Goal: Information Seeking & Learning: Check status

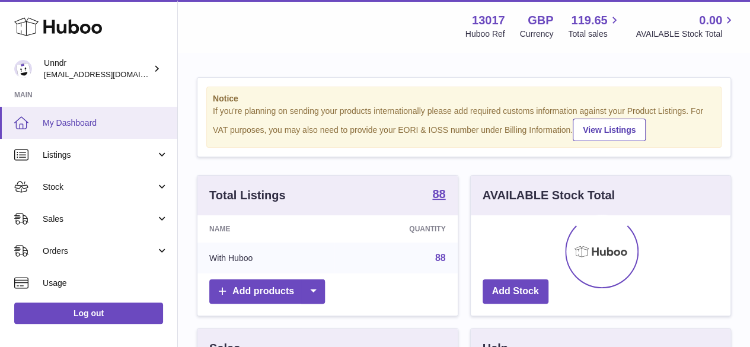
scroll to position [185, 260]
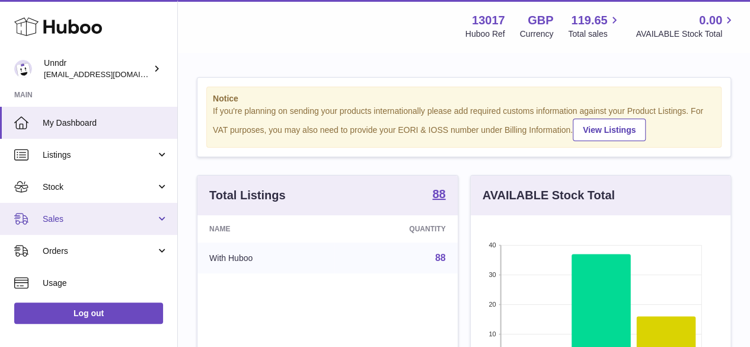
click at [73, 218] on span "Sales" at bounding box center [99, 219] width 113 height 11
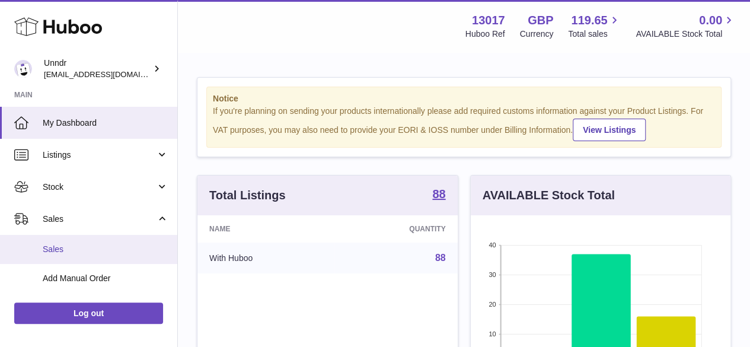
click at [75, 251] on span "Sales" at bounding box center [106, 249] width 126 height 11
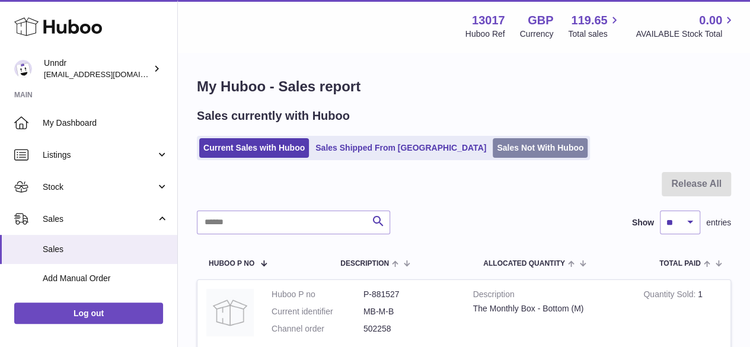
click at [493, 145] on link "Sales Not With Huboo" at bounding box center [540, 148] width 95 height 20
click at [493, 150] on link "Sales Not With Huboo" at bounding box center [540, 148] width 95 height 20
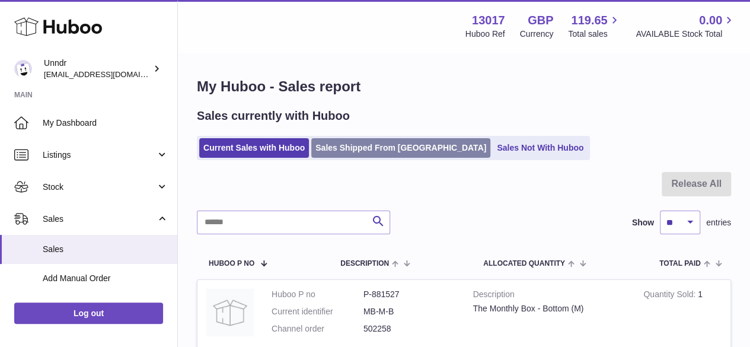
click at [342, 148] on link "Sales Shipped From Huboo" at bounding box center [400, 148] width 179 height 20
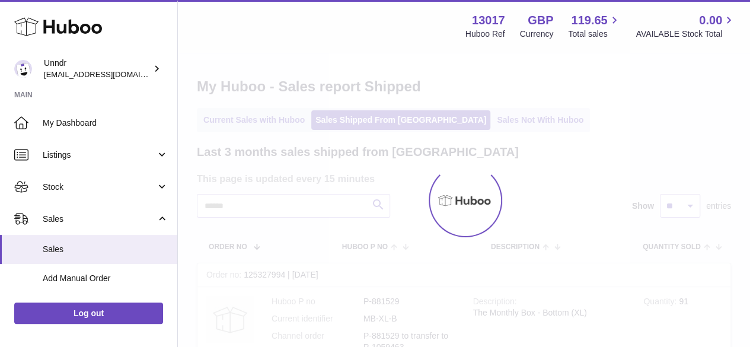
click at [248, 152] on div at bounding box center [464, 200] width 572 height 294
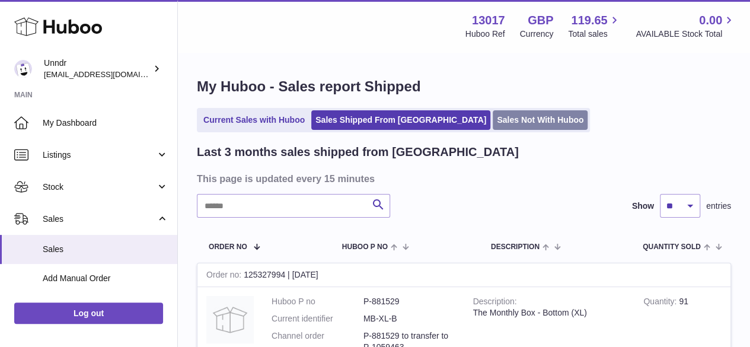
click at [493, 123] on link "Sales Not With Huboo" at bounding box center [540, 120] width 95 height 20
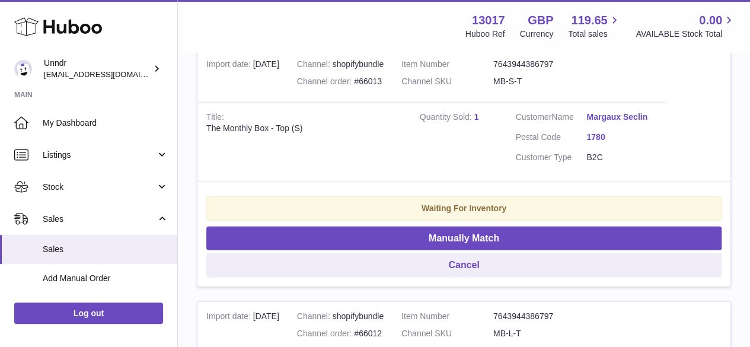
scroll to position [1542, 0]
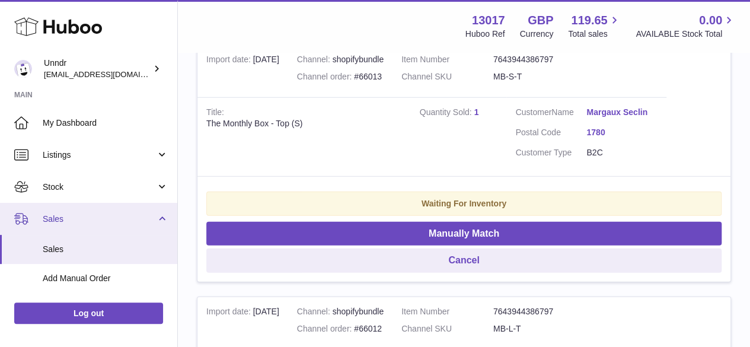
click at [64, 216] on span "Sales" at bounding box center [99, 219] width 113 height 11
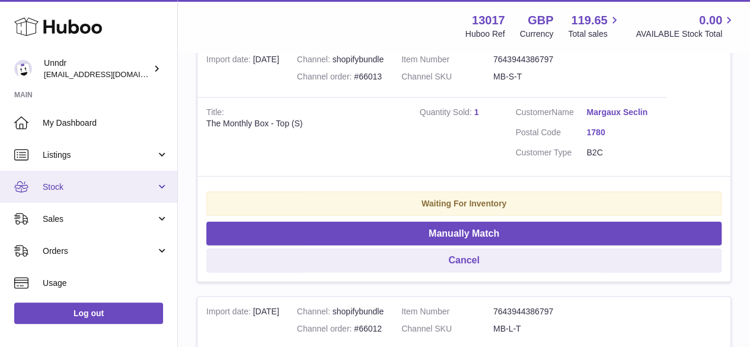
click at [70, 184] on span "Stock" at bounding box center [99, 186] width 113 height 11
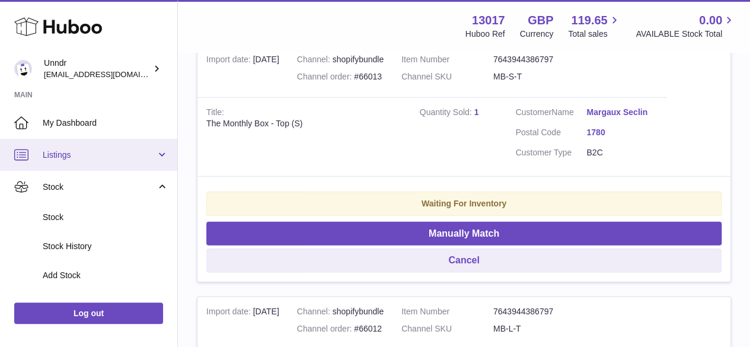
click at [72, 156] on span "Listings" at bounding box center [99, 154] width 113 height 11
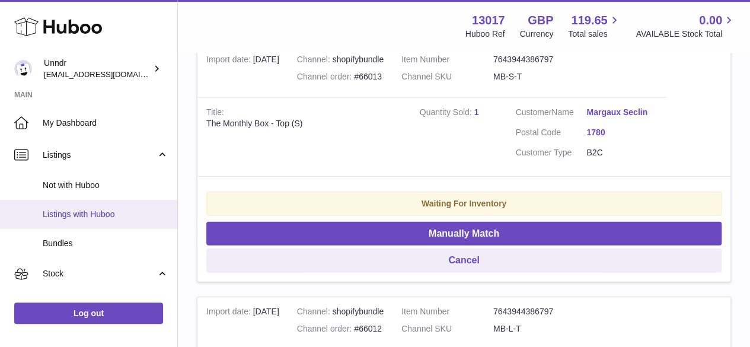
click at [107, 215] on span "Listings with Huboo" at bounding box center [106, 214] width 126 height 11
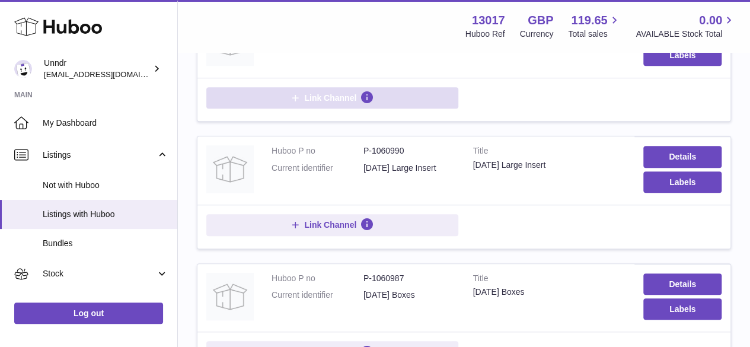
scroll to position [356, 0]
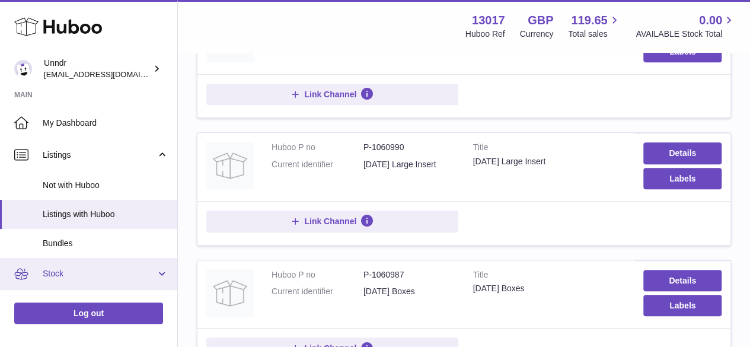
click at [66, 271] on span "Stock" at bounding box center [99, 273] width 113 height 11
click at [55, 273] on span "Stock" at bounding box center [99, 273] width 113 height 11
click at [164, 275] on link "Stock" at bounding box center [88, 274] width 177 height 32
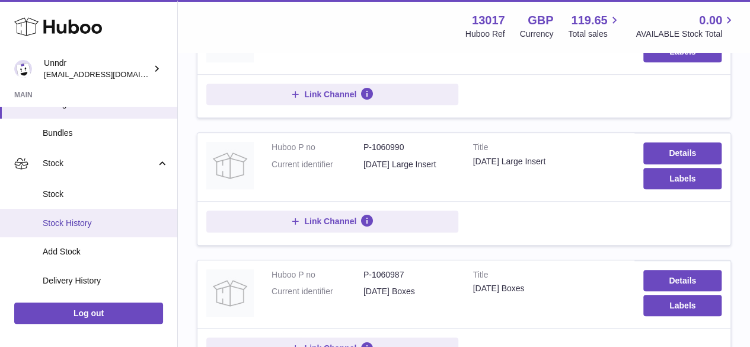
scroll to position [59, 0]
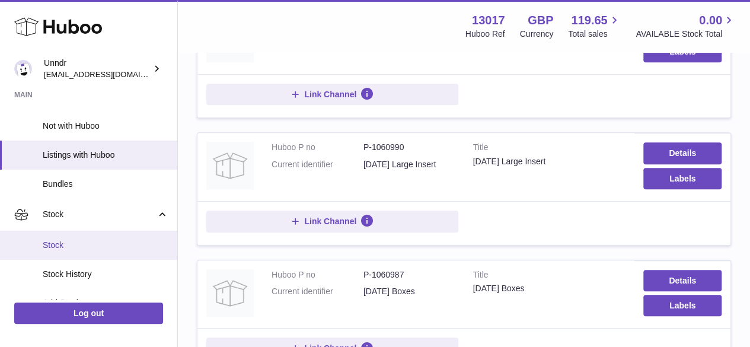
click at [60, 241] on span "Stock" at bounding box center [106, 245] width 126 height 11
